Goal: Information Seeking & Learning: Learn about a topic

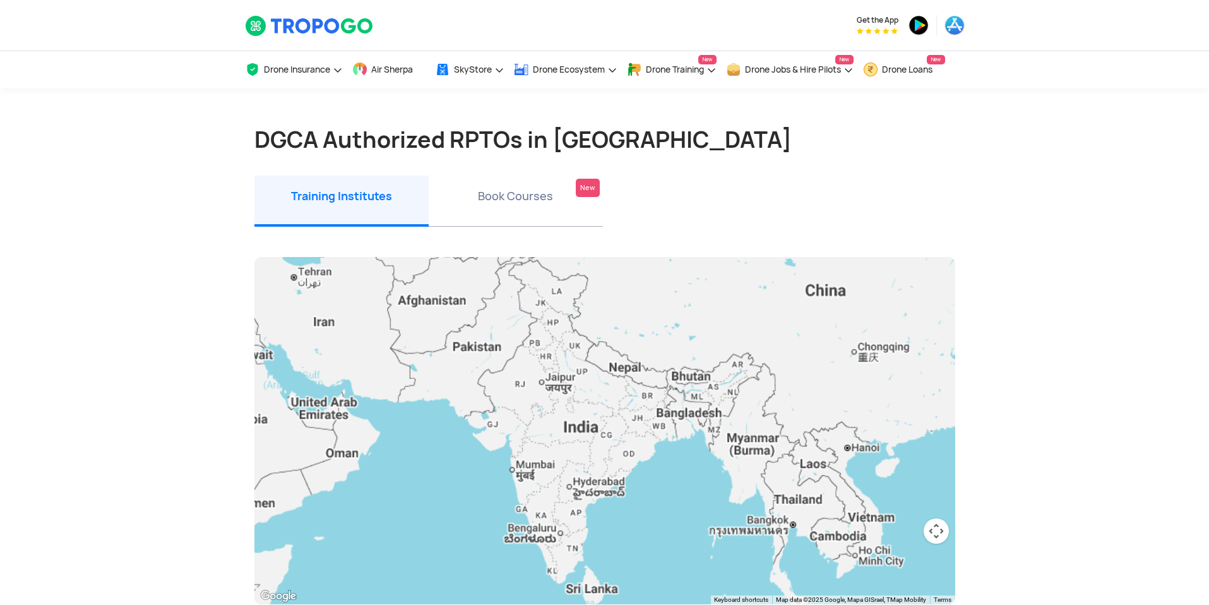
click at [689, 433] on div at bounding box center [604, 430] width 701 height 347
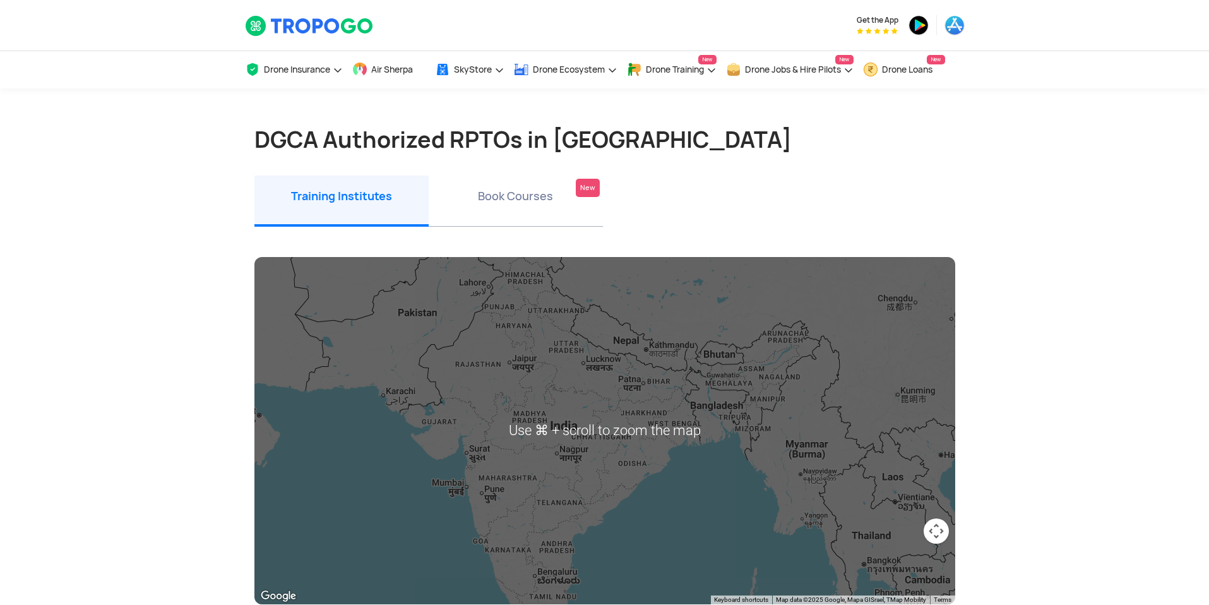
click at [766, 426] on div at bounding box center [604, 430] width 701 height 347
click at [757, 425] on div at bounding box center [604, 430] width 701 height 347
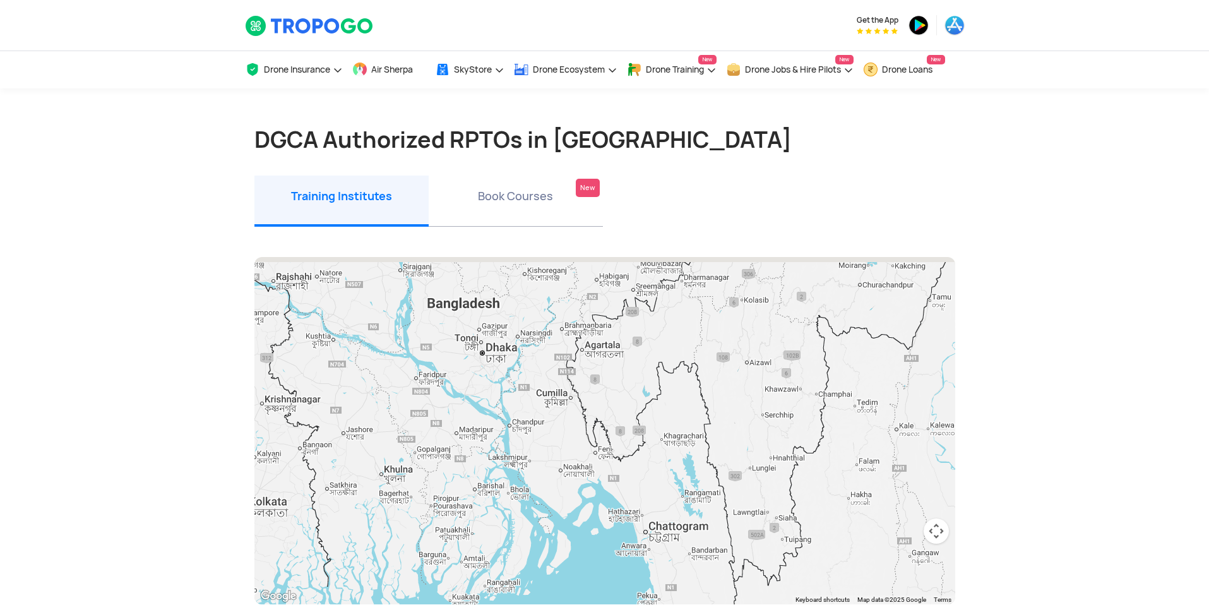
drag, startPoint x: 644, startPoint y: 405, endPoint x: 654, endPoint y: 458, distance: 53.2
click at [654, 459] on div at bounding box center [604, 430] width 701 height 347
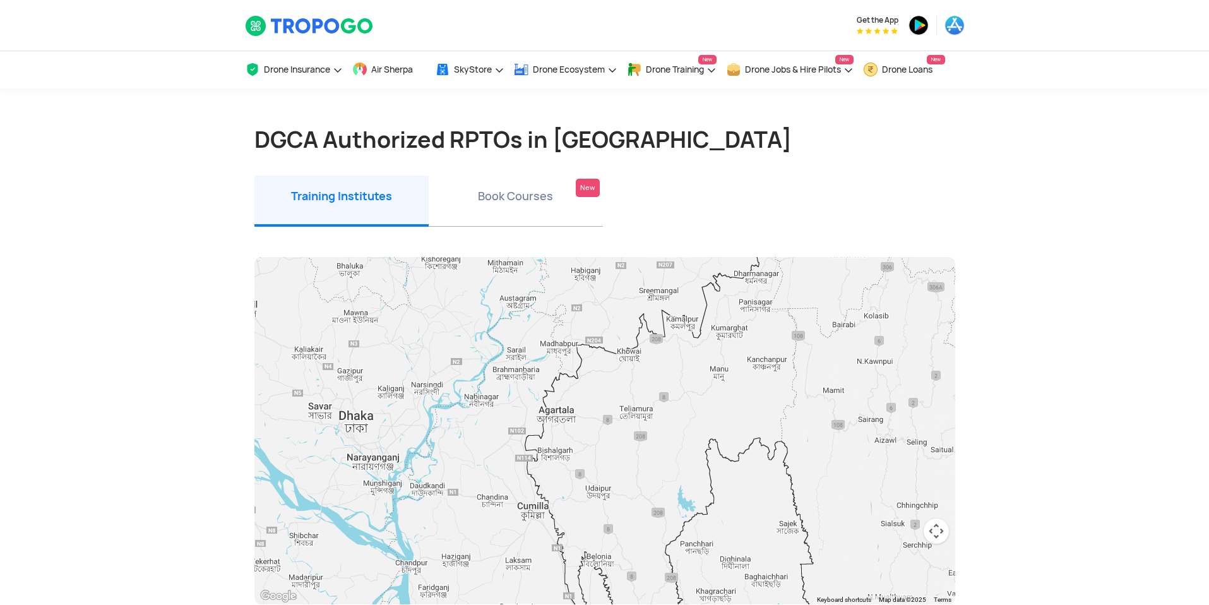
drag, startPoint x: 600, startPoint y: 409, endPoint x: 612, endPoint y: 443, distance: 36.3
click at [612, 443] on div at bounding box center [604, 430] width 701 height 347
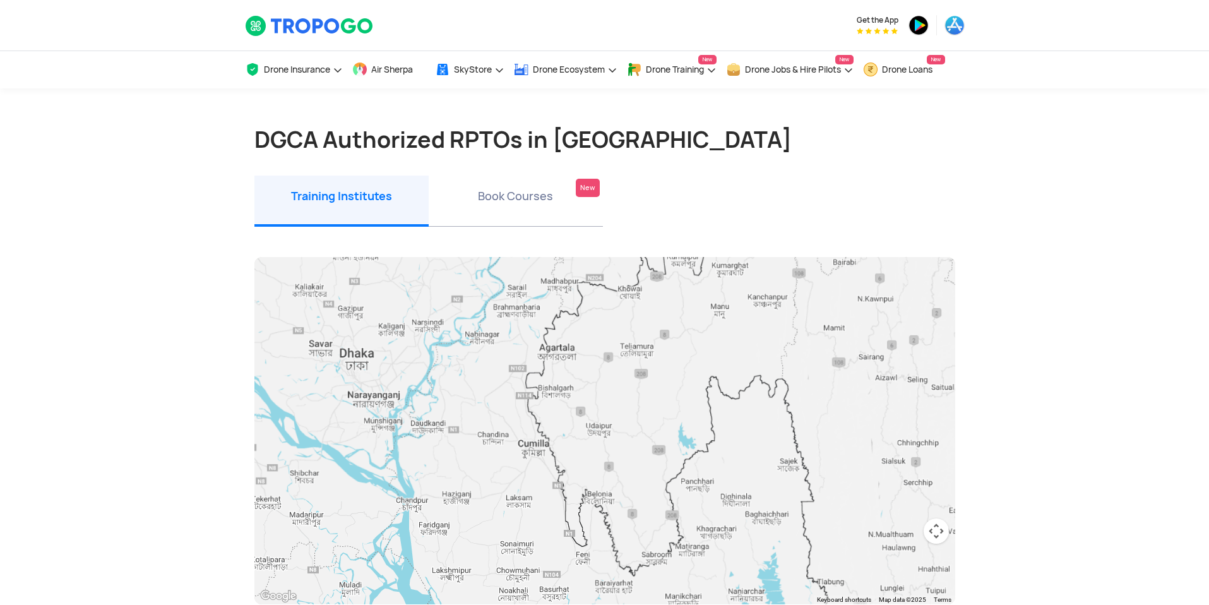
drag, startPoint x: 629, startPoint y: 460, endPoint x: 635, endPoint y: 402, distance: 58.3
click at [635, 402] on div at bounding box center [604, 430] width 701 height 347
click at [521, 194] on li "Book Courses New" at bounding box center [516, 200] width 174 height 51
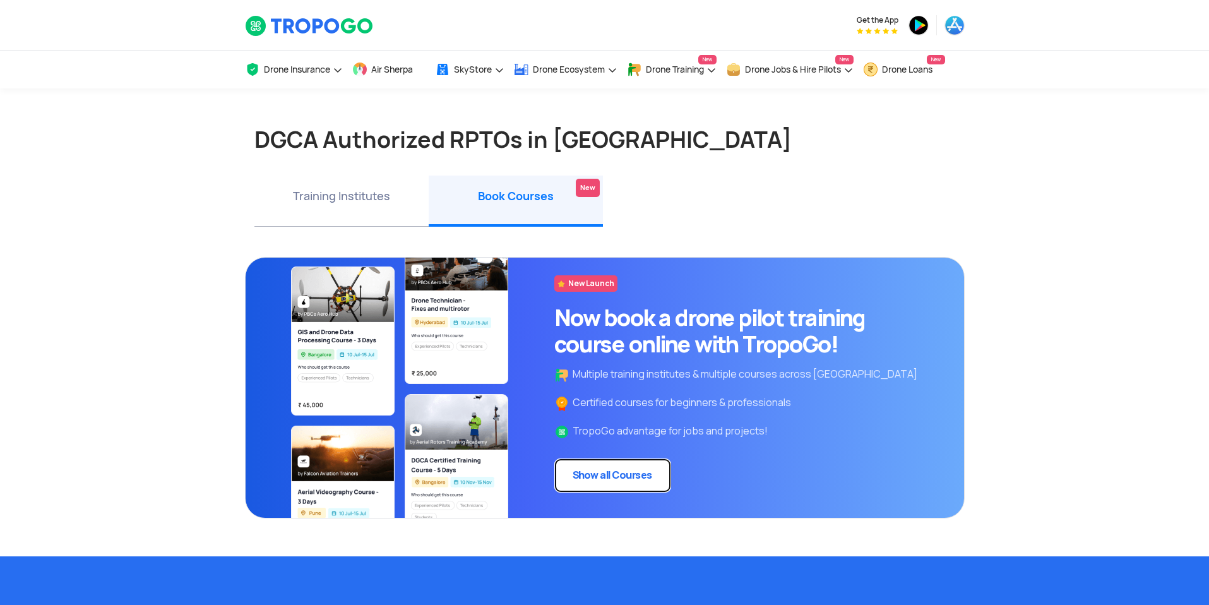
click at [618, 463] on link "Show all Courses" at bounding box center [612, 475] width 117 height 34
drag, startPoint x: 347, startPoint y: 199, endPoint x: 378, endPoint y: 194, distance: 32.0
click at [347, 199] on li "Training Institutes" at bounding box center [341, 200] width 174 height 51
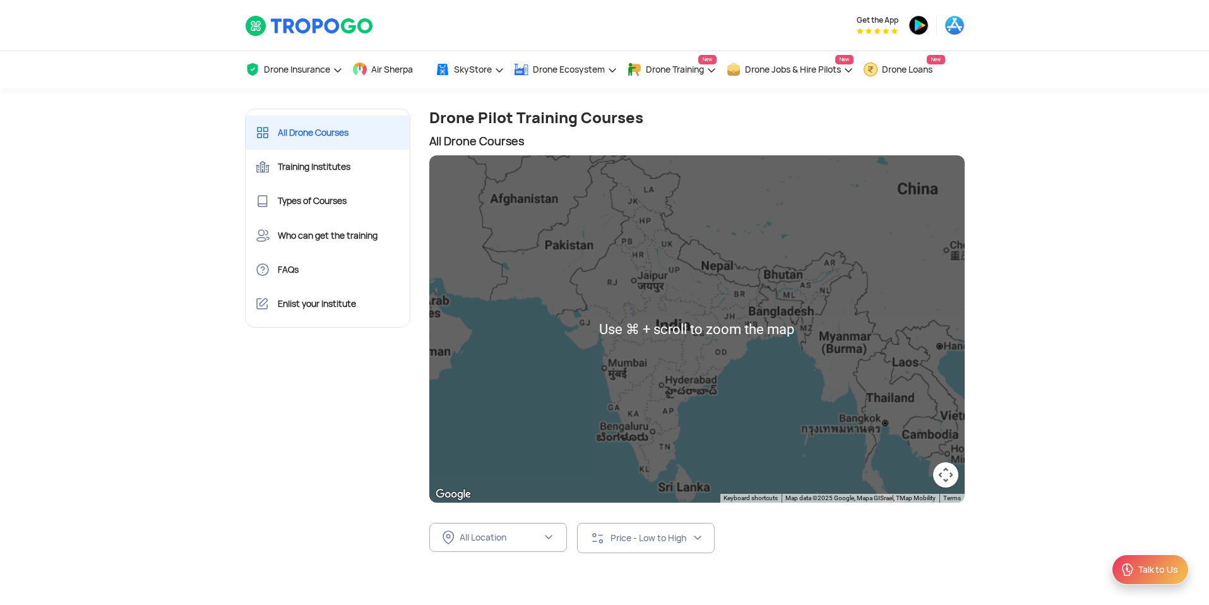
click at [773, 360] on div at bounding box center [696, 328] width 535 height 347
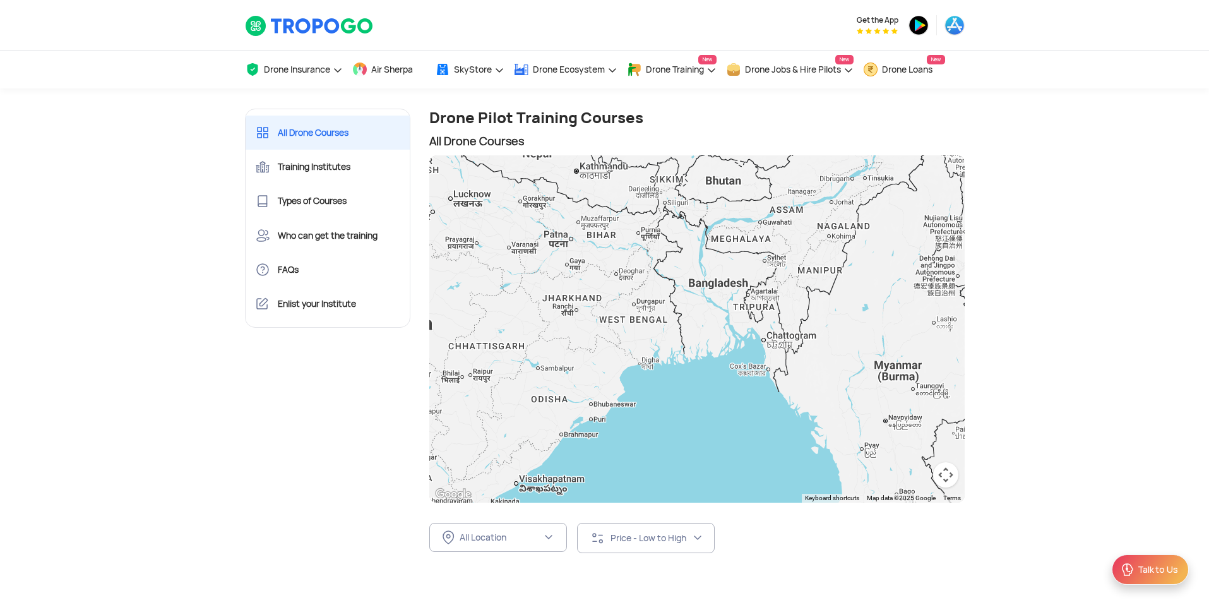
drag, startPoint x: 817, startPoint y: 344, endPoint x: 738, endPoint y: 386, distance: 90.1
click at [756, 393] on div at bounding box center [696, 328] width 535 height 347
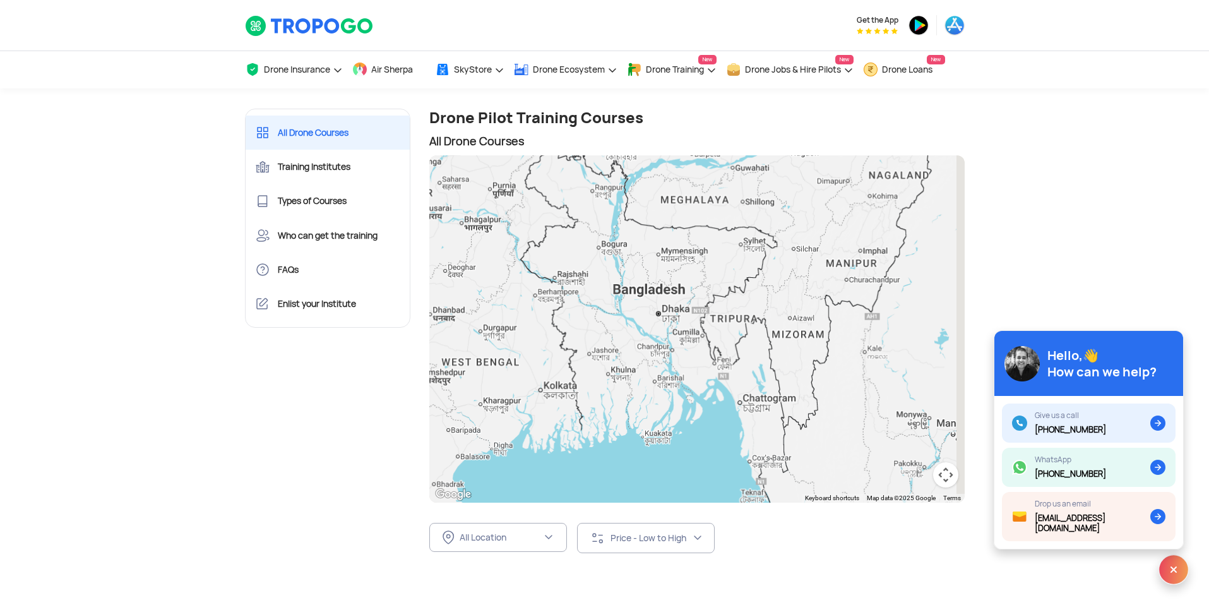
drag, startPoint x: 691, startPoint y: 363, endPoint x: 604, endPoint y: 421, distance: 104.2
click at [610, 428] on div at bounding box center [696, 328] width 535 height 347
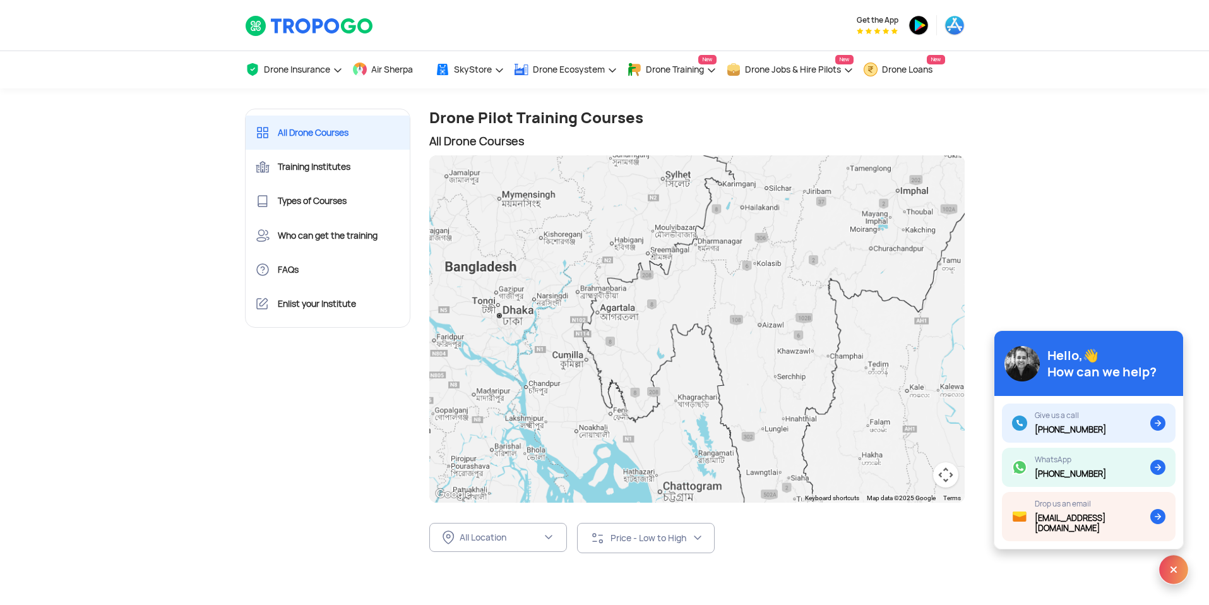
drag, startPoint x: 639, startPoint y: 375, endPoint x: 655, endPoint y: 373, distance: 15.3
click at [666, 360] on div at bounding box center [696, 328] width 535 height 347
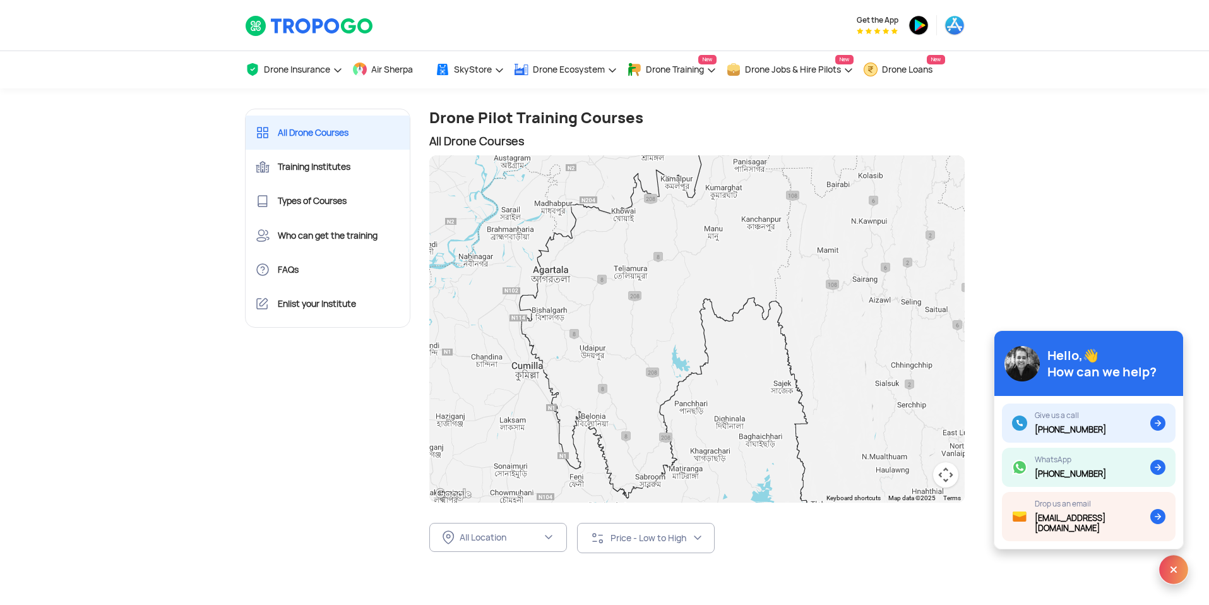
drag, startPoint x: 631, startPoint y: 331, endPoint x: 638, endPoint y: 385, distance: 54.8
click at [638, 386] on div at bounding box center [696, 328] width 535 height 347
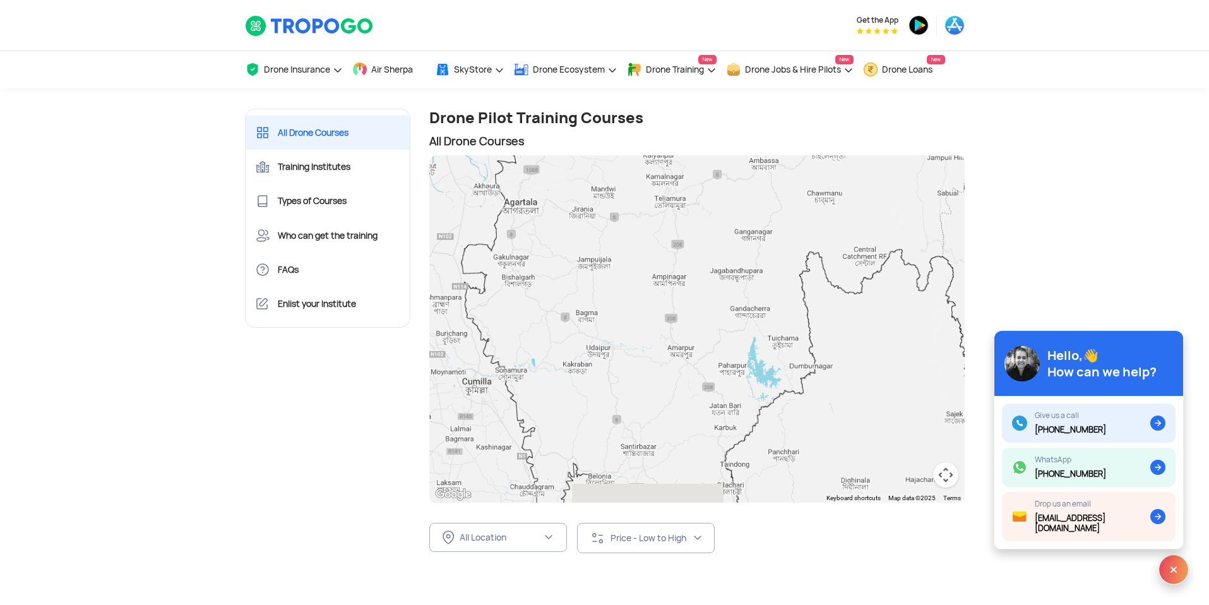
drag, startPoint x: 617, startPoint y: 377, endPoint x: 652, endPoint y: 348, distance: 45.3
click at [652, 348] on div at bounding box center [696, 328] width 535 height 347
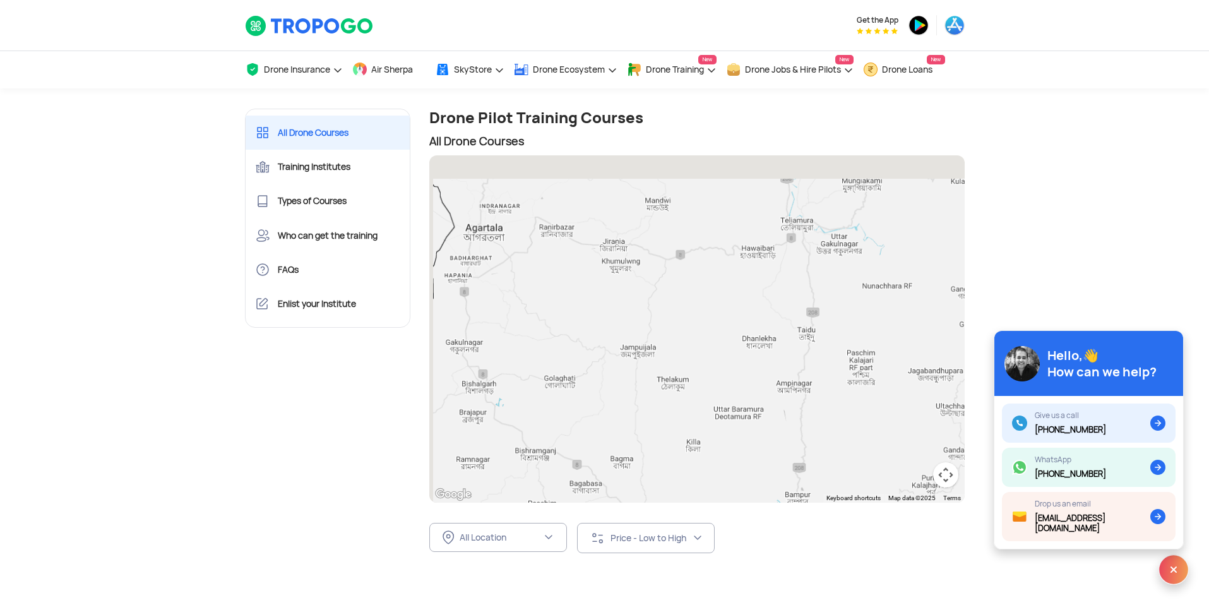
drag, startPoint x: 603, startPoint y: 299, endPoint x: 667, endPoint y: 471, distance: 183.1
click at [670, 483] on div at bounding box center [696, 328] width 535 height 347
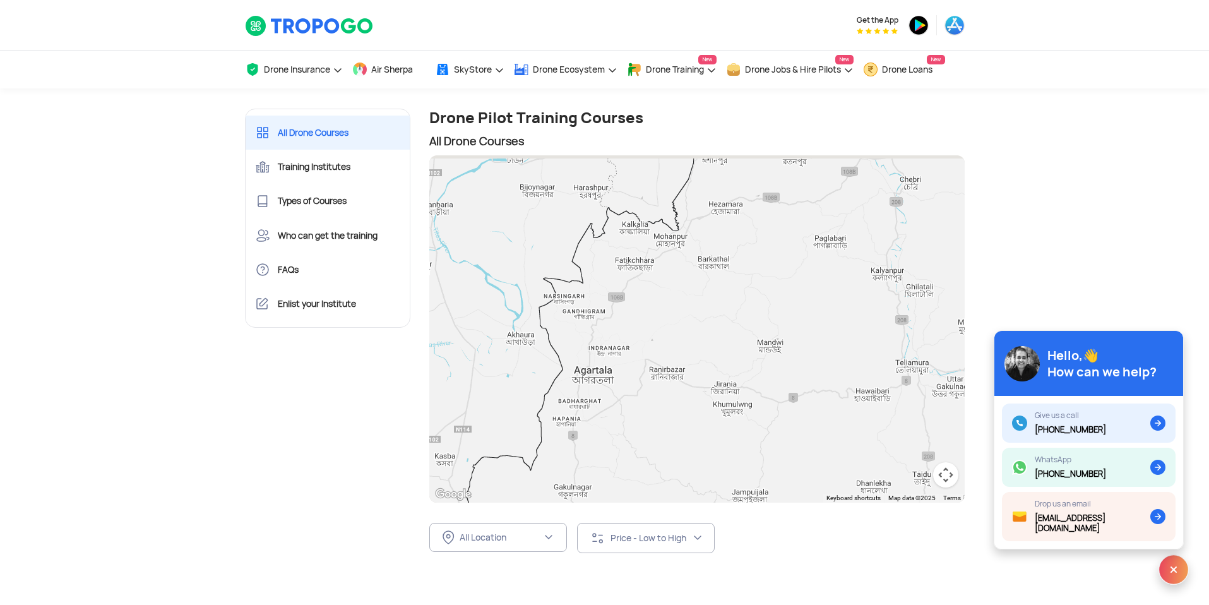
drag, startPoint x: 541, startPoint y: 366, endPoint x: 635, endPoint y: 439, distance: 119.2
click at [644, 456] on div at bounding box center [696, 328] width 535 height 347
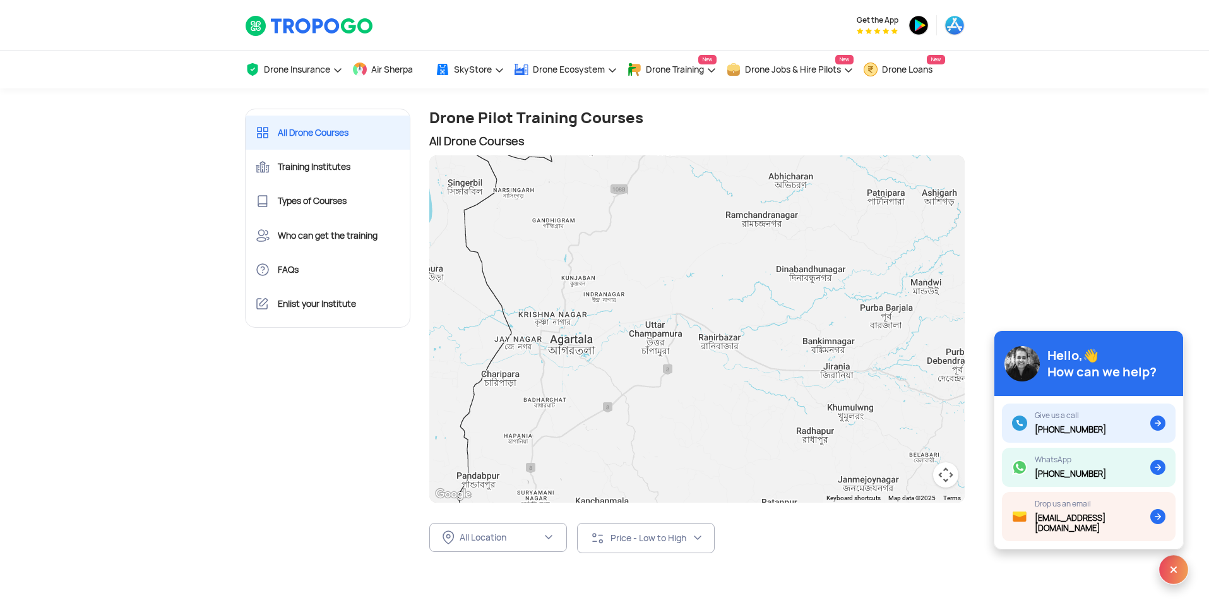
click at [602, 432] on div at bounding box center [696, 328] width 535 height 347
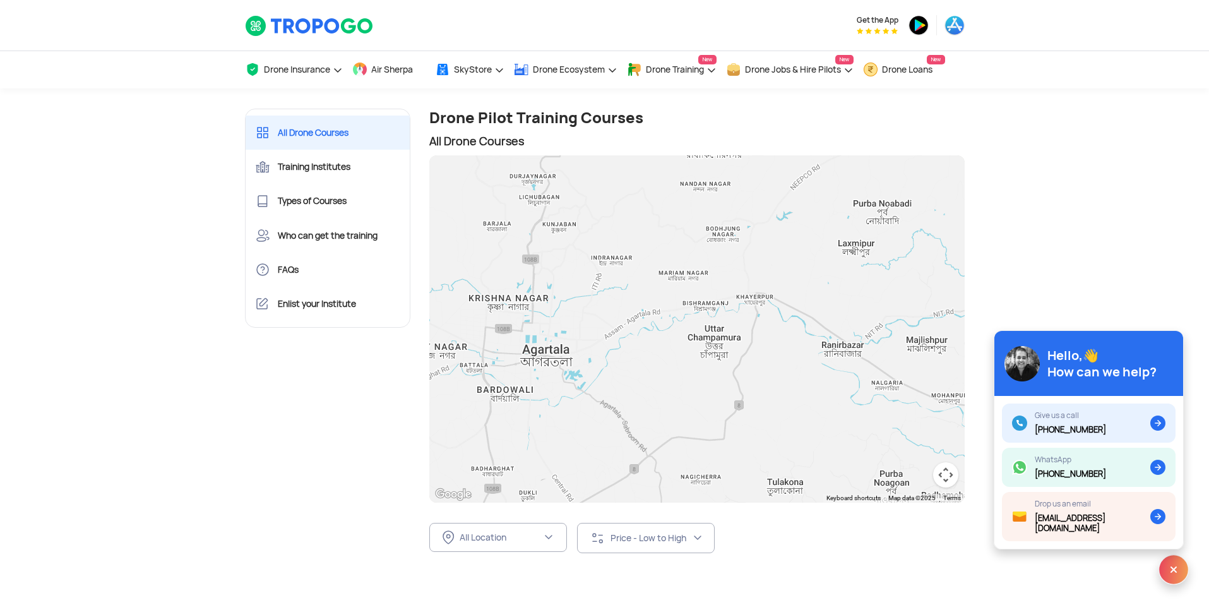
drag, startPoint x: 569, startPoint y: 420, endPoint x: 627, endPoint y: 438, distance: 60.3
click at [627, 439] on div at bounding box center [696, 328] width 535 height 347
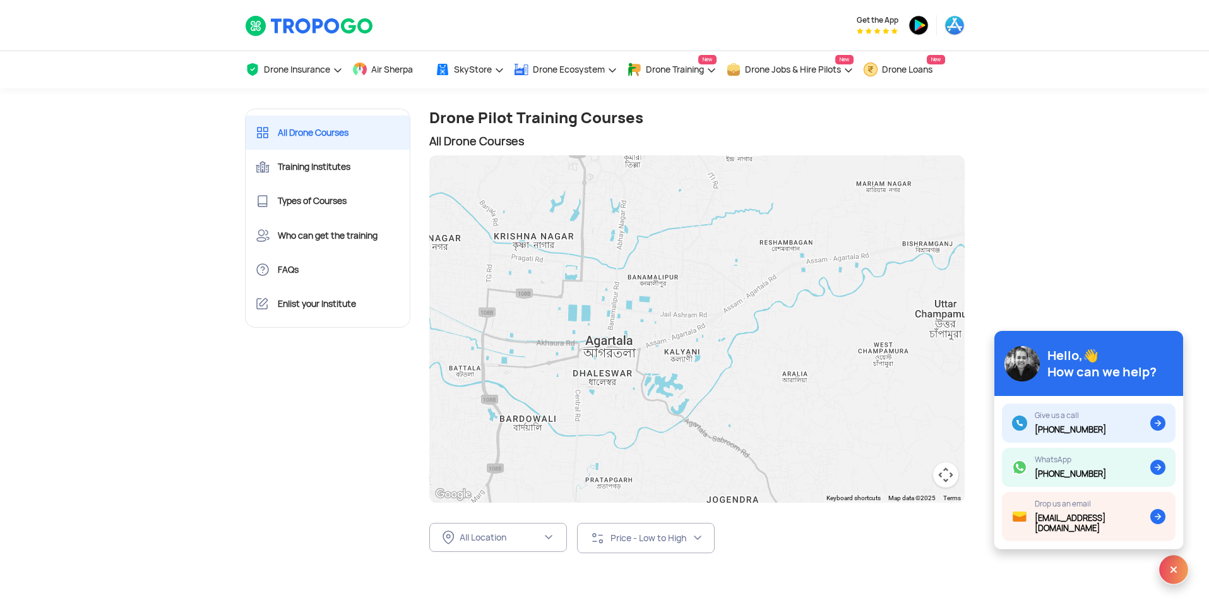
drag, startPoint x: 618, startPoint y: 437, endPoint x: 642, endPoint y: 454, distance: 29.4
click at [632, 471] on div at bounding box center [696, 328] width 535 height 347
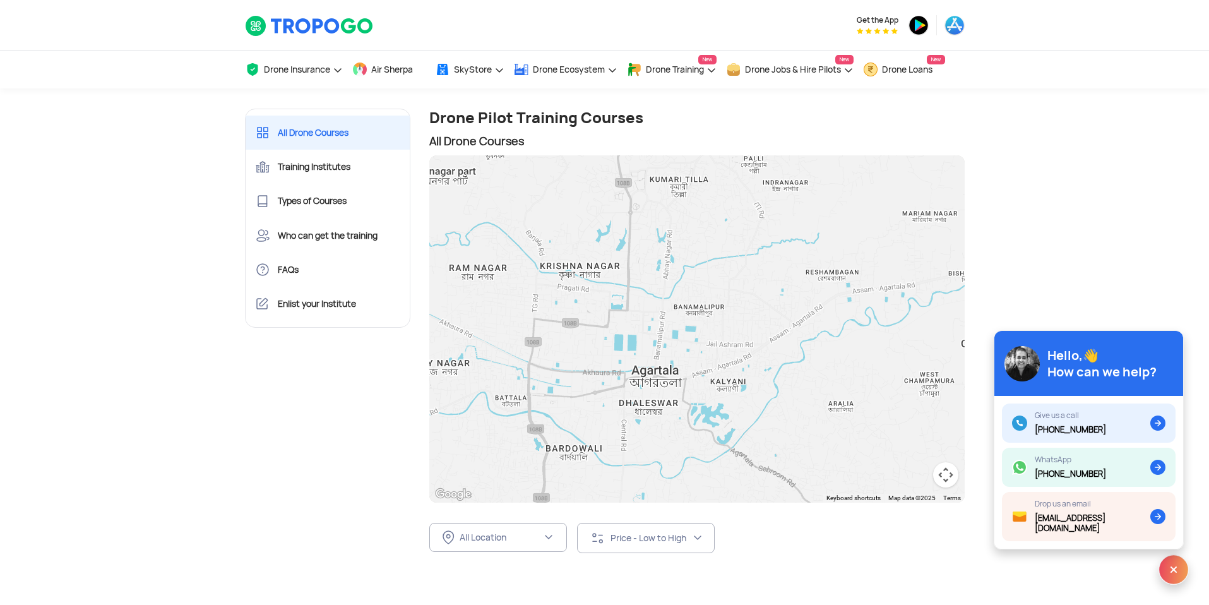
drag, startPoint x: 657, startPoint y: 437, endPoint x: 706, endPoint y: 464, distance: 55.7
click at [706, 464] on div at bounding box center [696, 328] width 535 height 347
click at [694, 386] on div at bounding box center [696, 328] width 535 height 347
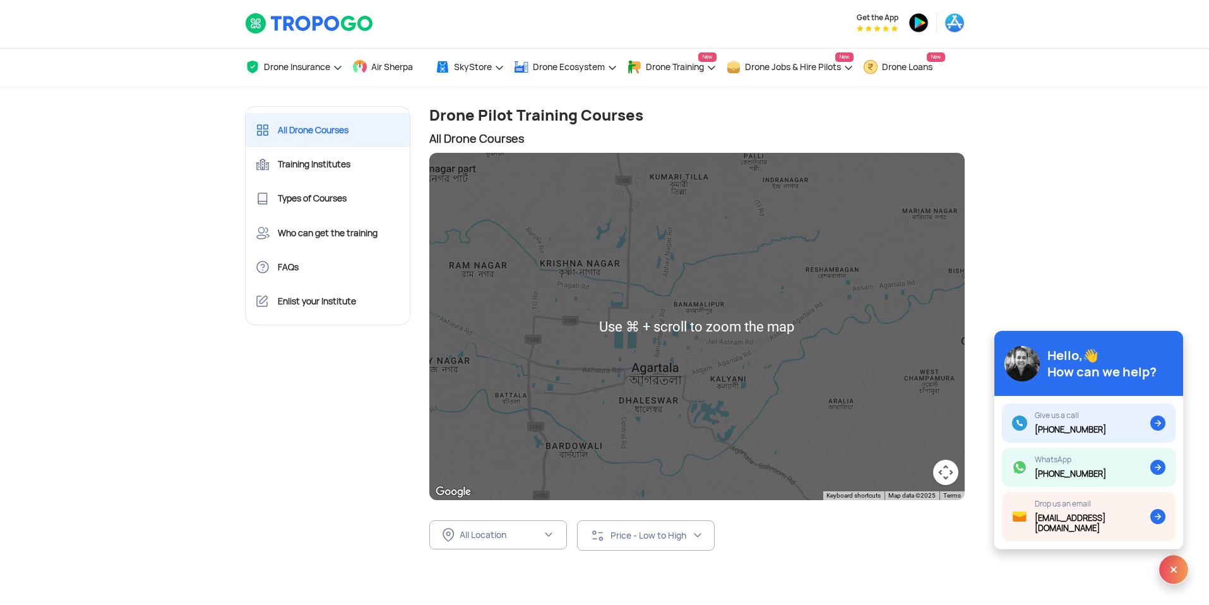
scroll to position [5, 0]
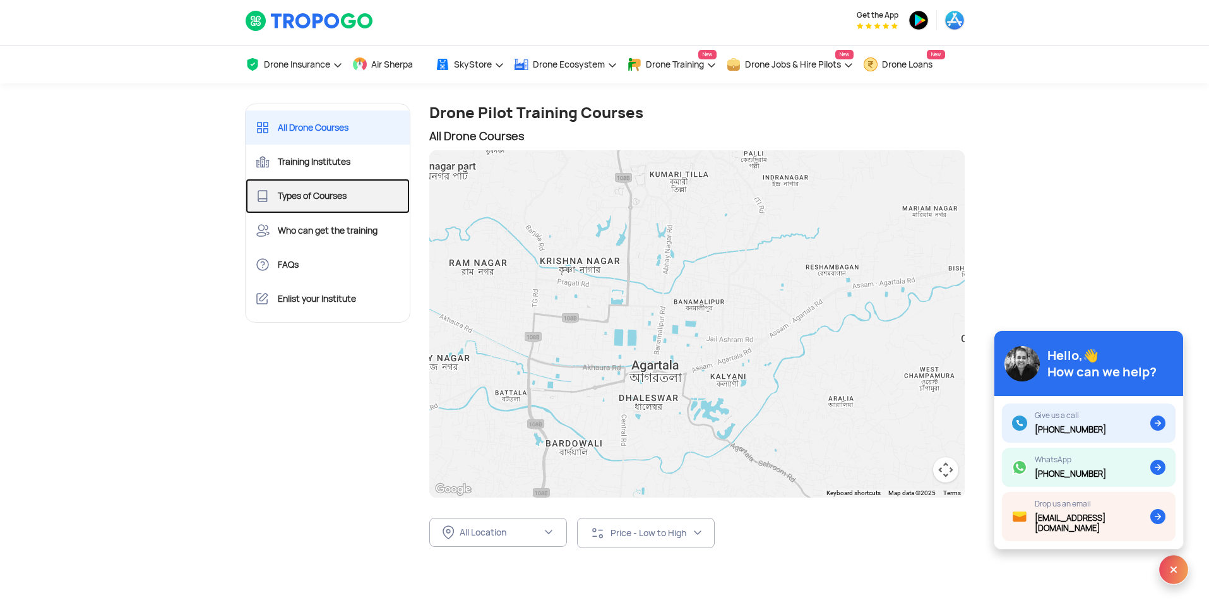
click at [340, 196] on link "Types of Courses" at bounding box center [328, 196] width 165 height 34
